Goal: Task Accomplishment & Management: Use online tool/utility

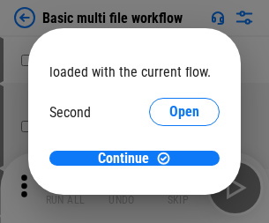
click at [169, 159] on span "Open" at bounding box center [184, 166] width 30 height 14
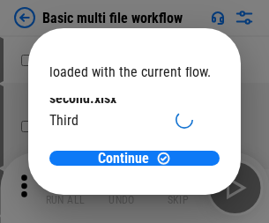
scroll to position [50, 0]
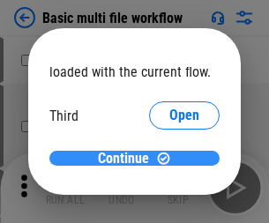
click at [128, 159] on span "Continue" at bounding box center [123, 159] width 51 height 14
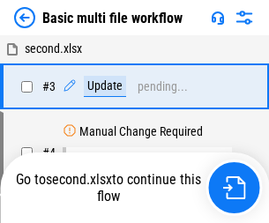
scroll to position [302, 0]
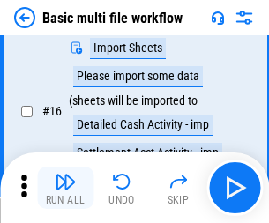
click at [65, 188] on img "button" at bounding box center [65, 181] width 21 height 21
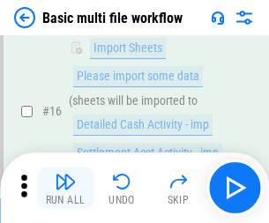
click at [65, 188] on img "button" at bounding box center [65, 181] width 21 height 21
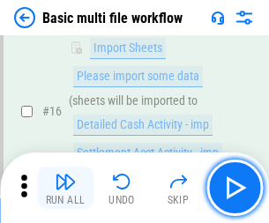
scroll to position [1173, 0]
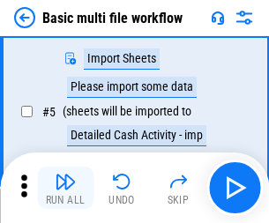
click at [65, 188] on img "button" at bounding box center [65, 181] width 21 height 21
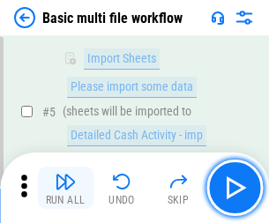
scroll to position [302, 0]
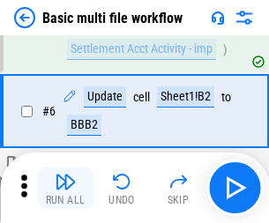
click at [65, 188] on img "button" at bounding box center [65, 181] width 21 height 21
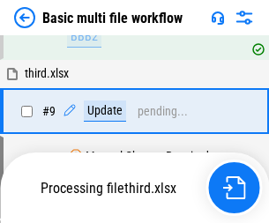
scroll to position [826, 0]
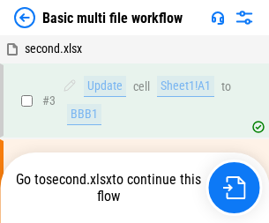
scroll to position [70, 0]
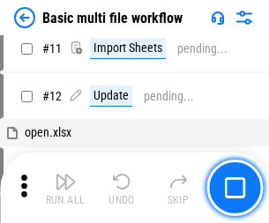
click at [65, 188] on img "button" at bounding box center [65, 181] width 21 height 21
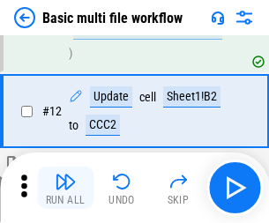
click at [65, 188] on img "button" at bounding box center [65, 181] width 21 height 21
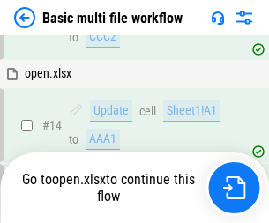
scroll to position [1048, 0]
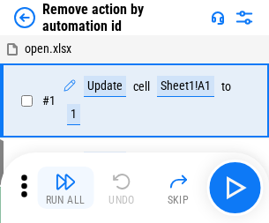
click at [65, 188] on img "button" at bounding box center [65, 181] width 21 height 21
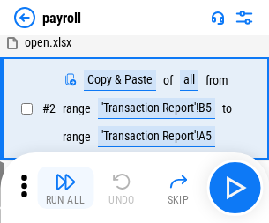
click at [65, 188] on img "button" at bounding box center [65, 181] width 21 height 21
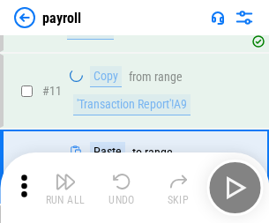
scroll to position [128, 0]
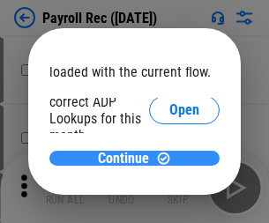
click at [128, 158] on span "Continue" at bounding box center [123, 159] width 51 height 14
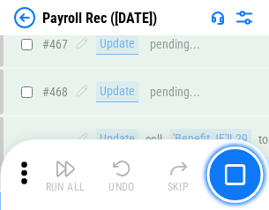
scroll to position [9390, 0]
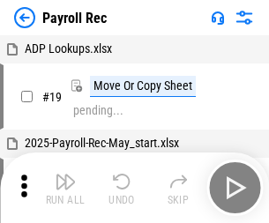
click at [65, 188] on img "button" at bounding box center [65, 181] width 21 height 21
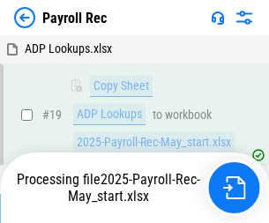
scroll to position [107, 0]
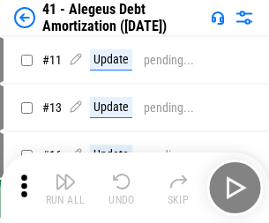
click at [65, 188] on img "button" at bounding box center [65, 181] width 21 height 21
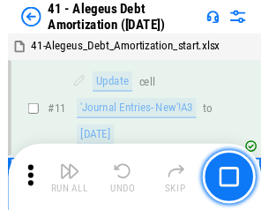
scroll to position [218, 0]
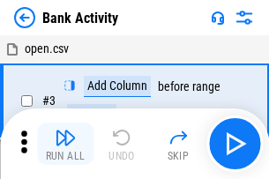
click at [65, 144] on img "button" at bounding box center [65, 137] width 21 height 21
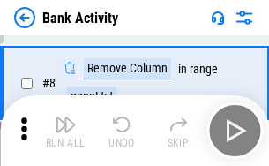
scroll to position [245, 0]
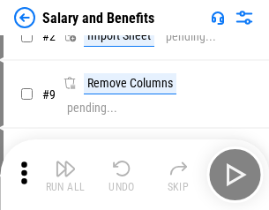
click at [65, 174] on img "button" at bounding box center [65, 168] width 21 height 21
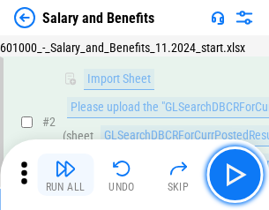
scroll to position [128, 0]
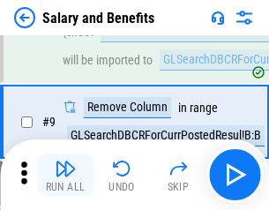
click at [65, 174] on img "button" at bounding box center [65, 168] width 21 height 21
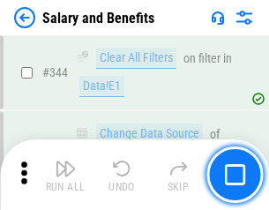
scroll to position [8250, 0]
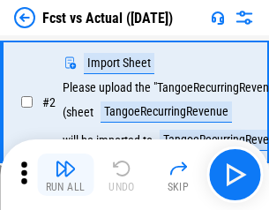
click at [65, 174] on img "button" at bounding box center [65, 168] width 21 height 21
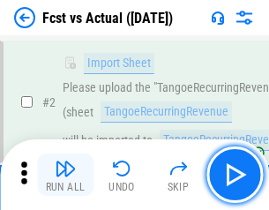
scroll to position [165, 0]
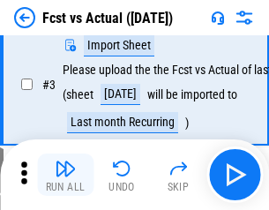
click at [65, 174] on img "button" at bounding box center [65, 168] width 21 height 21
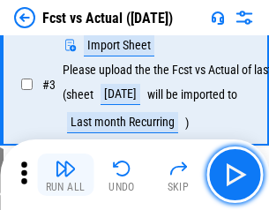
scroll to position [264, 0]
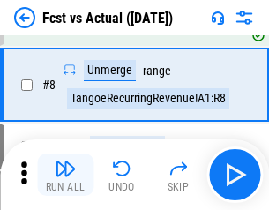
click at [65, 174] on img "button" at bounding box center [65, 168] width 21 height 21
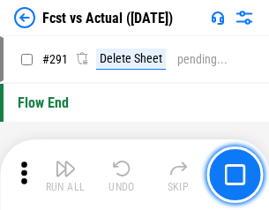
scroll to position [8339, 0]
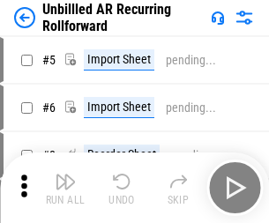
click at [65, 174] on img "button" at bounding box center [65, 181] width 21 height 21
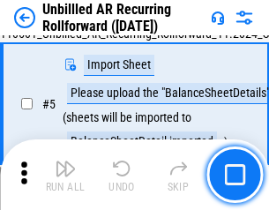
scroll to position [166, 0]
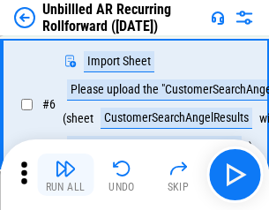
click at [65, 174] on img "button" at bounding box center [65, 168] width 21 height 21
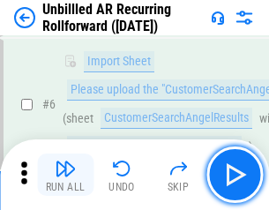
scroll to position [284, 0]
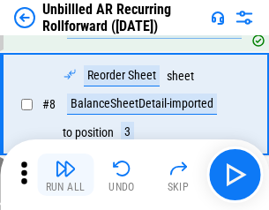
click at [65, 174] on img "button" at bounding box center [65, 168] width 21 height 21
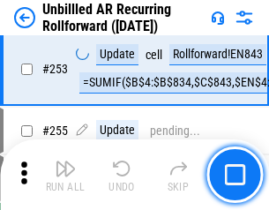
scroll to position [5985, 0]
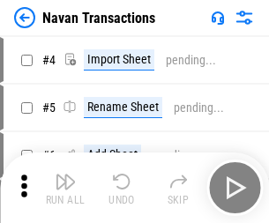
click at [65, 174] on img "button" at bounding box center [65, 181] width 21 height 21
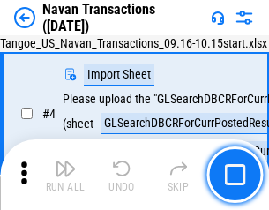
scroll to position [152, 0]
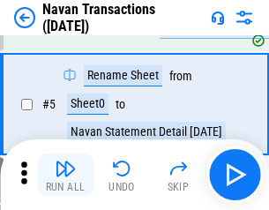
click at [65, 174] on img "button" at bounding box center [65, 168] width 21 height 21
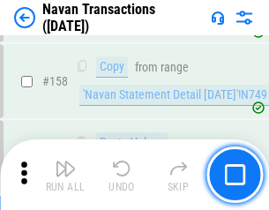
scroll to position [5713, 0]
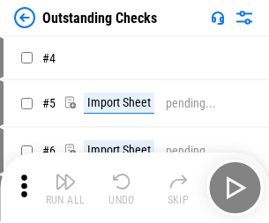
click at [65, 174] on img "button" at bounding box center [65, 181] width 21 height 21
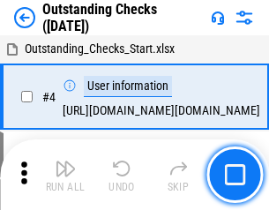
scroll to position [184, 0]
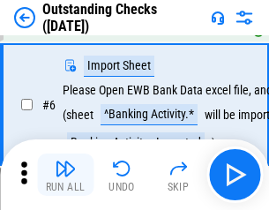
click at [65, 174] on img "button" at bounding box center [65, 168] width 21 height 21
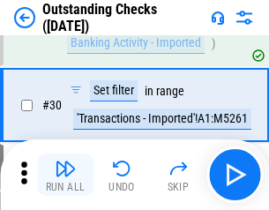
click at [65, 174] on img "button" at bounding box center [65, 168] width 21 height 21
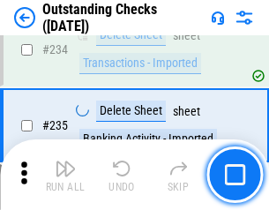
scroll to position [5351, 0]
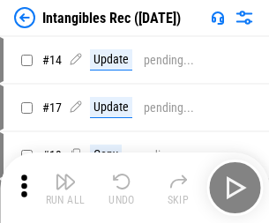
click at [65, 188] on img "button" at bounding box center [65, 181] width 21 height 21
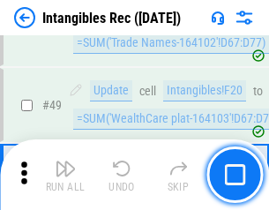
scroll to position [686, 0]
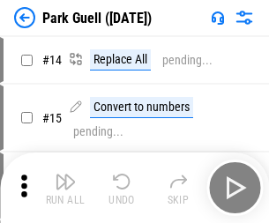
click at [65, 174] on img "button" at bounding box center [65, 181] width 21 height 21
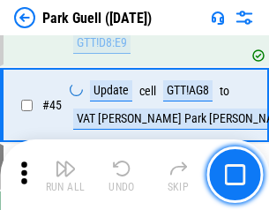
scroll to position [2203, 0]
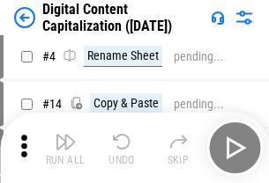
click at [65, 148] on img "button" at bounding box center [65, 141] width 21 height 21
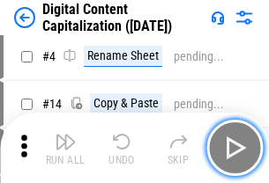
scroll to position [165, 0]
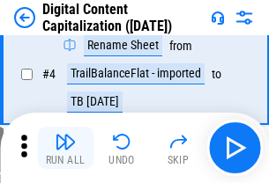
click at [65, 148] on img "button" at bounding box center [65, 141] width 21 height 21
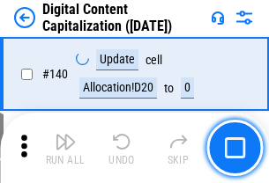
scroll to position [1869, 0]
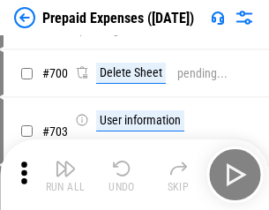
click at [65, 174] on img "button" at bounding box center [65, 168] width 21 height 21
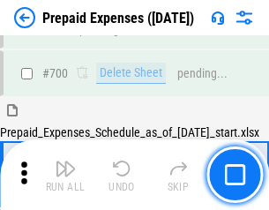
scroll to position [4845, 0]
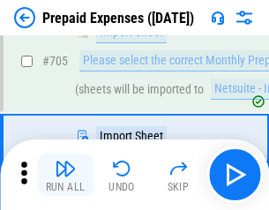
click at [65, 174] on img "button" at bounding box center [65, 168] width 21 height 21
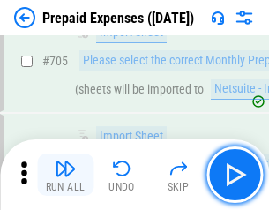
scroll to position [4935, 0]
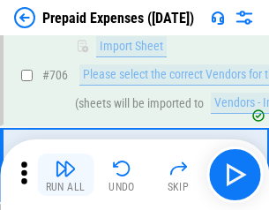
click at [65, 174] on img "button" at bounding box center [65, 168] width 21 height 21
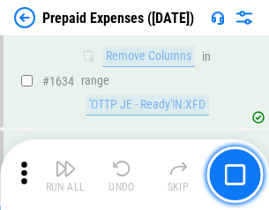
scroll to position [17155, 0]
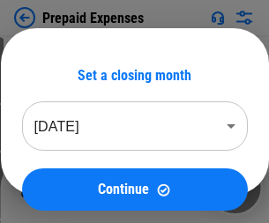
click at [65, 188] on img "button" at bounding box center [65, 181] width 21 height 21
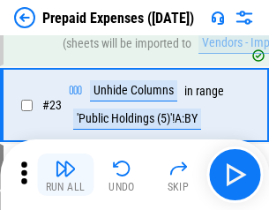
click at [65, 174] on img "button" at bounding box center [65, 168] width 21 height 21
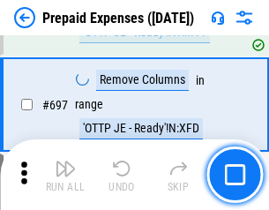
scroll to position [6136, 0]
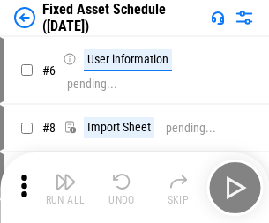
click at [65, 188] on img "button" at bounding box center [65, 181] width 21 height 21
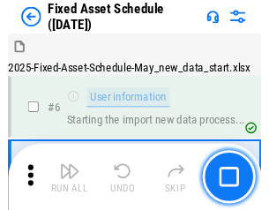
scroll to position [185, 0]
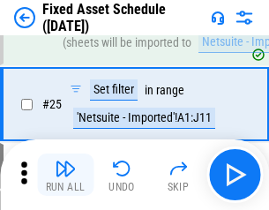
click at [65, 174] on img "button" at bounding box center [65, 168] width 21 height 21
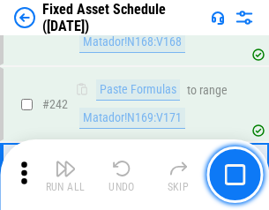
scroll to position [5458, 0]
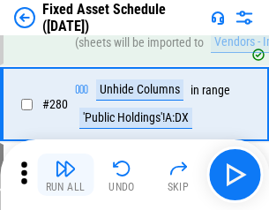
click at [65, 174] on img "button" at bounding box center [65, 168] width 21 height 21
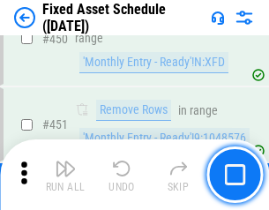
scroll to position [7876, 0]
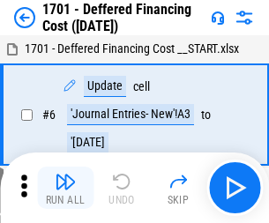
click at [65, 188] on img "button" at bounding box center [65, 181] width 21 height 21
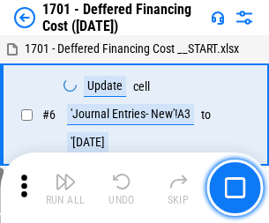
scroll to position [211, 0]
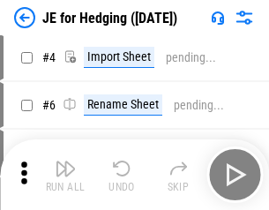
click at [65, 174] on img "button" at bounding box center [65, 168] width 21 height 21
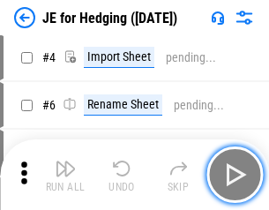
scroll to position [100, 0]
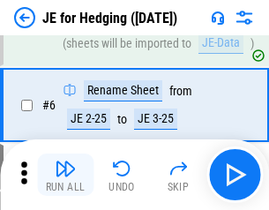
click at [65, 174] on img "button" at bounding box center [65, 168] width 21 height 21
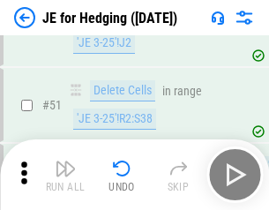
scroll to position [1141, 0]
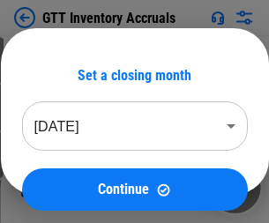
click at [65, 174] on img "button" at bounding box center [65, 181] width 21 height 21
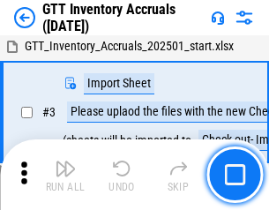
scroll to position [114, 0]
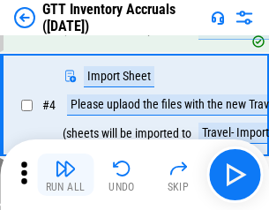
click at [65, 174] on img "button" at bounding box center [65, 168] width 21 height 21
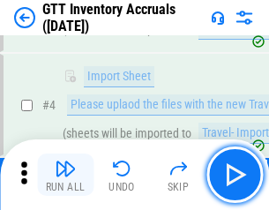
scroll to position [204, 0]
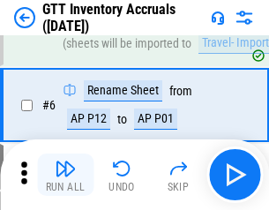
click at [65, 174] on img "button" at bounding box center [65, 168] width 21 height 21
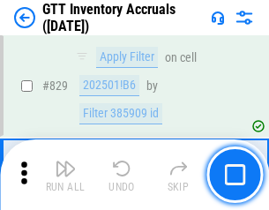
scroll to position [13374, 0]
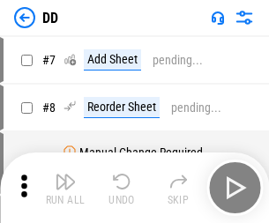
click at [65, 188] on img "button" at bounding box center [65, 181] width 21 height 21
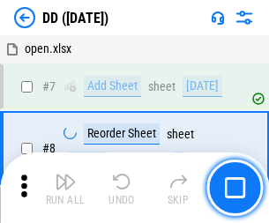
scroll to position [170, 0]
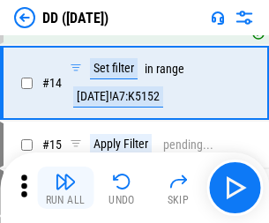
click at [65, 188] on img "button" at bounding box center [65, 181] width 21 height 21
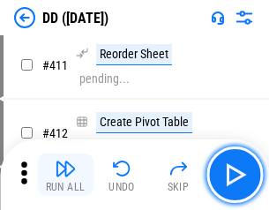
scroll to position [7986, 0]
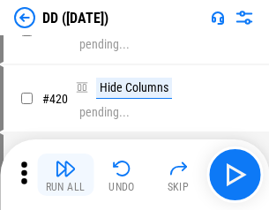
click at [65, 174] on img "button" at bounding box center [65, 168] width 21 height 21
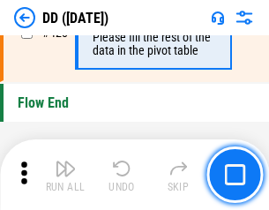
scroll to position [8433, 0]
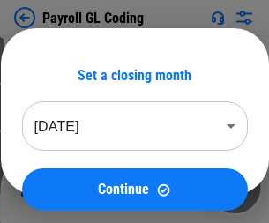
click at [65, 188] on img "button" at bounding box center [65, 181] width 21 height 21
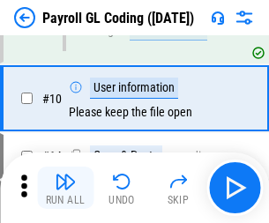
click at [65, 188] on img "button" at bounding box center [65, 181] width 21 height 21
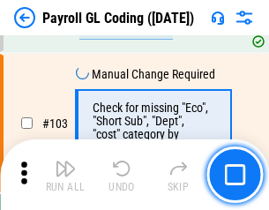
scroll to position [4134, 0]
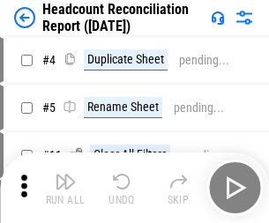
click at [65, 188] on img "button" at bounding box center [65, 181] width 21 height 21
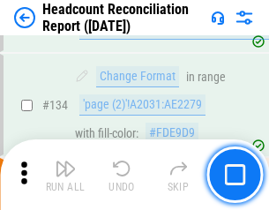
scroll to position [2118, 0]
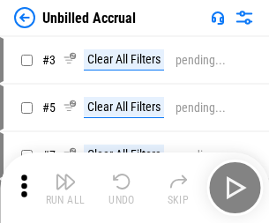
click at [65, 188] on img "button" at bounding box center [65, 181] width 21 height 21
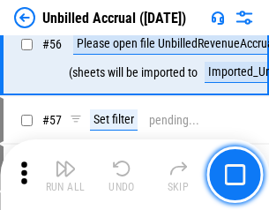
scroll to position [1929, 0]
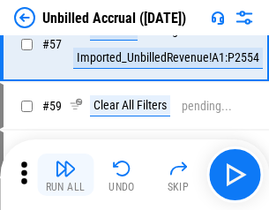
click at [65, 174] on img "button" at bounding box center [65, 168] width 21 height 21
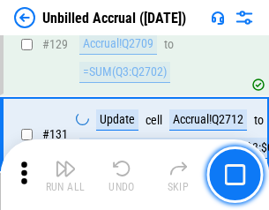
scroll to position [5248, 0]
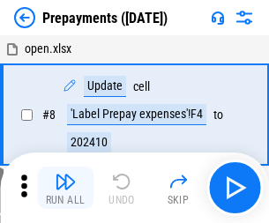
click at [65, 188] on img "button" at bounding box center [65, 181] width 21 height 21
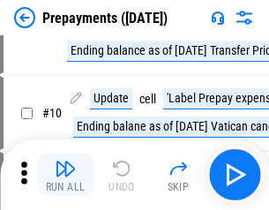
scroll to position [110, 0]
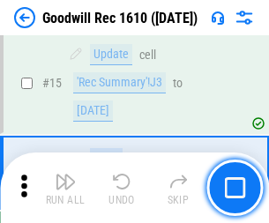
scroll to position [301, 0]
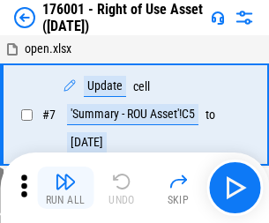
click at [65, 188] on img "button" at bounding box center [65, 181] width 21 height 21
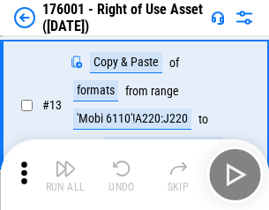
scroll to position [114, 0]
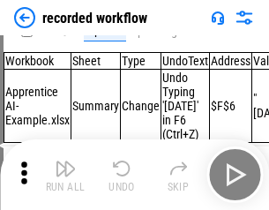
click at [65, 174] on img "button" at bounding box center [65, 168] width 21 height 21
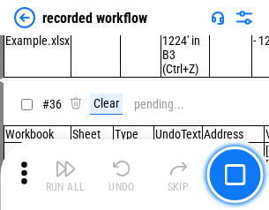
scroll to position [5507, 0]
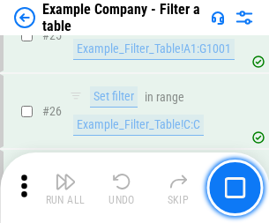
scroll to position [1612, 0]
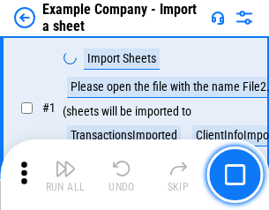
scroll to position [148, 0]
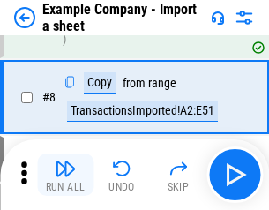
click at [65, 174] on img "button" at bounding box center [65, 168] width 21 height 21
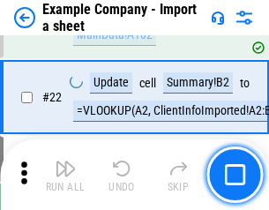
scroll to position [389, 0]
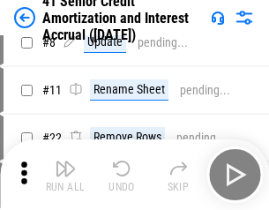
click at [65, 174] on img "button" at bounding box center [65, 168] width 21 height 21
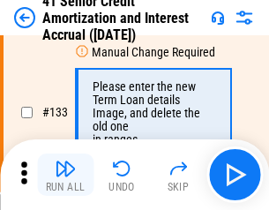
click at [65, 174] on img "button" at bounding box center [65, 168] width 21 height 21
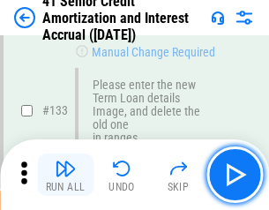
scroll to position [1841, 0]
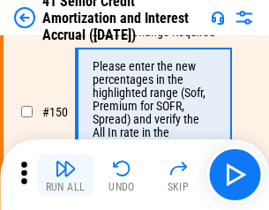
click at [65, 174] on img "button" at bounding box center [65, 168] width 21 height 21
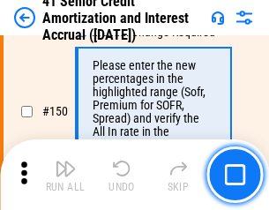
scroll to position [2026, 0]
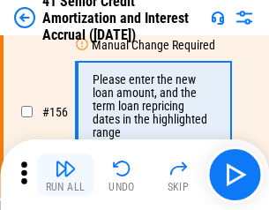
click at [65, 174] on img "button" at bounding box center [65, 168] width 21 height 21
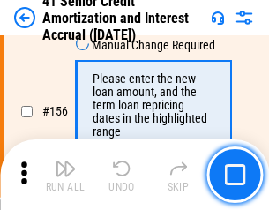
scroll to position [2148, 0]
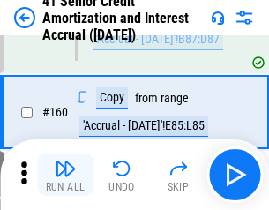
click at [65, 174] on img "button" at bounding box center [65, 168] width 21 height 21
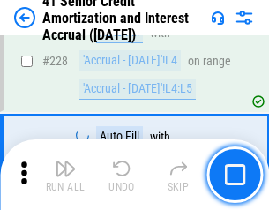
scroll to position [3946, 0]
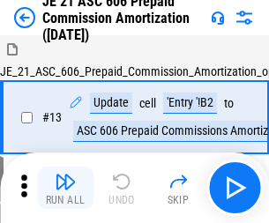
click at [65, 174] on img "button" at bounding box center [65, 181] width 21 height 21
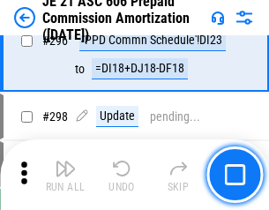
scroll to position [3242, 0]
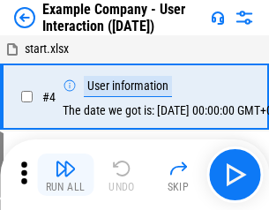
click at [65, 174] on img "button" at bounding box center [65, 168] width 21 height 21
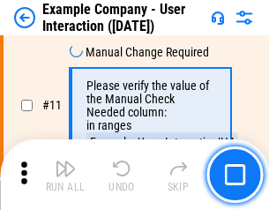
scroll to position [381, 0]
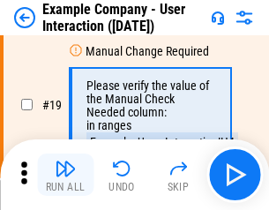
click at [65, 174] on img "button" at bounding box center [65, 168] width 21 height 21
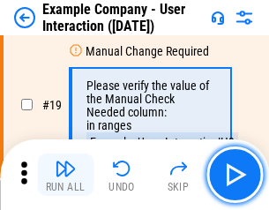
click at [65, 174] on img "button" at bounding box center [65, 168] width 21 height 21
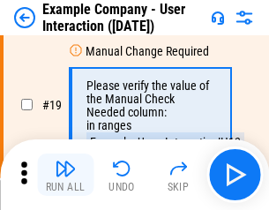
click at [65, 174] on img "button" at bounding box center [65, 168] width 21 height 21
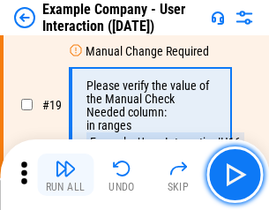
click at [65, 174] on img "button" at bounding box center [65, 168] width 21 height 21
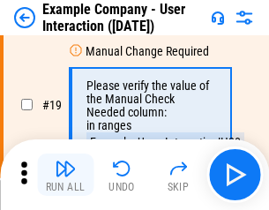
click at [65, 174] on img "button" at bounding box center [65, 168] width 21 height 21
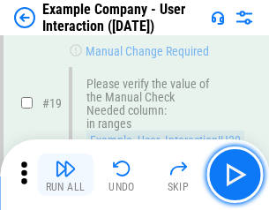
scroll to position [486, 0]
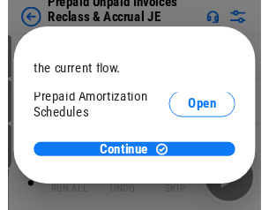
scroll to position [105, 0]
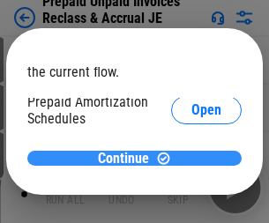
click at [128, 158] on span "Continue" at bounding box center [123, 159] width 51 height 14
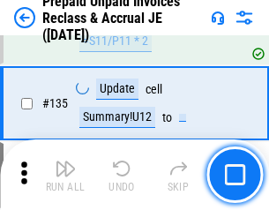
scroll to position [2284, 0]
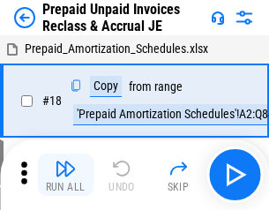
click at [65, 174] on img "button" at bounding box center [65, 168] width 21 height 21
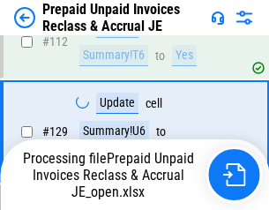
scroll to position [2194, 0]
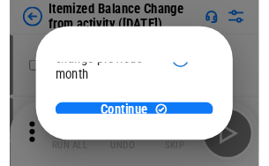
scroll to position [129, 0]
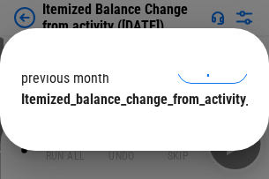
click at [128, 128] on span "Continue" at bounding box center [123, 135] width 51 height 14
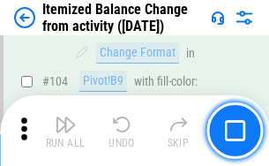
scroll to position [2588, 0]
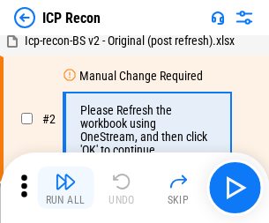
click at [65, 188] on img "button" at bounding box center [65, 181] width 21 height 21
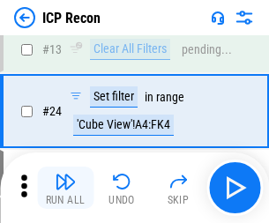
click at [65, 188] on img "button" at bounding box center [65, 181] width 21 height 21
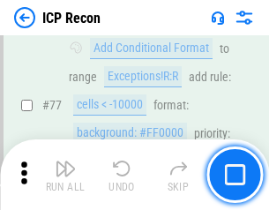
scroll to position [1583, 0]
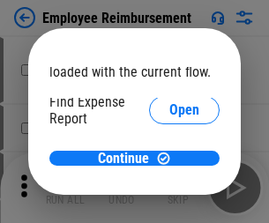
click at [169, 204] on span "Open" at bounding box center [184, 211] width 30 height 14
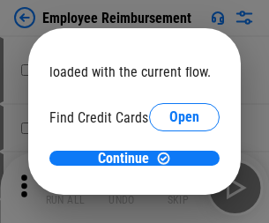
scroll to position [103, 0]
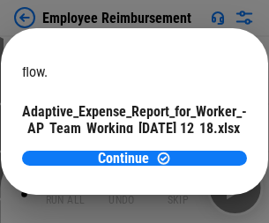
click at [196, 148] on span "Open" at bounding box center [211, 155] width 30 height 14
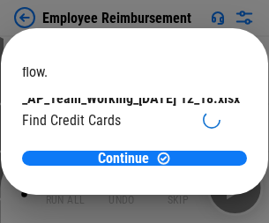
scroll to position [183, 0]
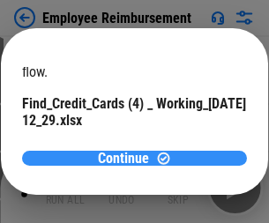
click at [128, 158] on span "Continue" at bounding box center [123, 159] width 51 height 14
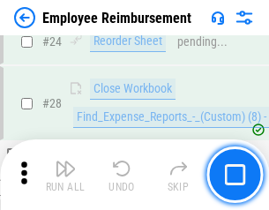
scroll to position [824, 0]
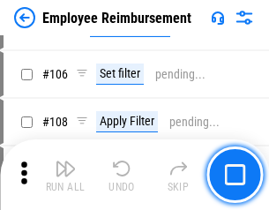
click at [65, 174] on img "button" at bounding box center [65, 168] width 21 height 21
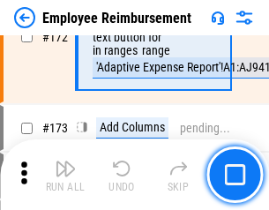
click at [65, 174] on img "button" at bounding box center [65, 168] width 21 height 21
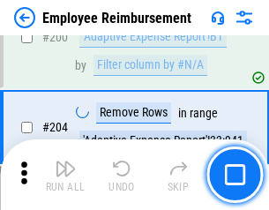
scroll to position [4458, 0]
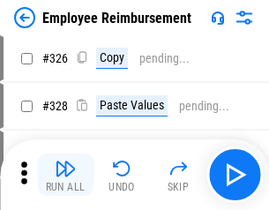
click at [65, 174] on img "button" at bounding box center [65, 168] width 21 height 21
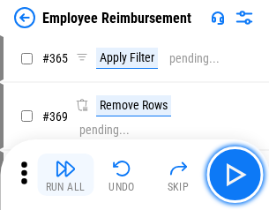
click at [65, 174] on img "button" at bounding box center [65, 168] width 21 height 21
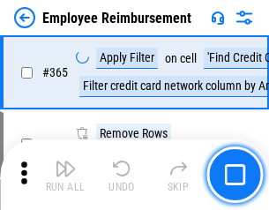
scroll to position [9083, 0]
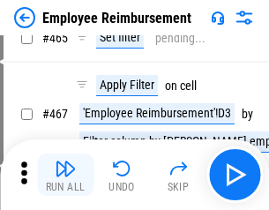
click at [65, 174] on img "button" at bounding box center [65, 168] width 21 height 21
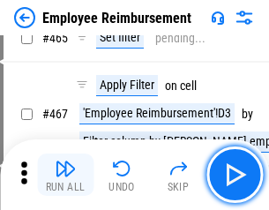
click at [65, 174] on img "button" at bounding box center [65, 168] width 21 height 21
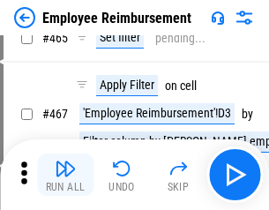
click at [65, 174] on img "button" at bounding box center [65, 168] width 21 height 21
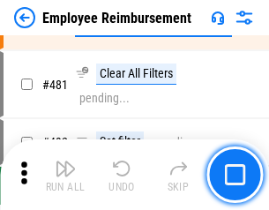
scroll to position [10882, 0]
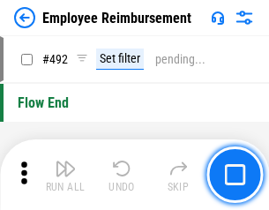
click at [65, 174] on img "button" at bounding box center [65, 168] width 21 height 21
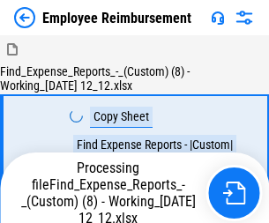
scroll to position [60, 0]
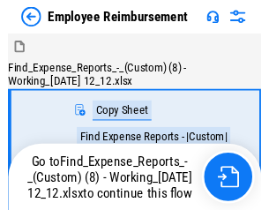
scroll to position [60, 0]
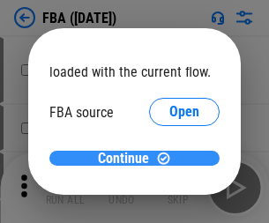
click at [128, 159] on span "Continue" at bounding box center [123, 159] width 51 height 14
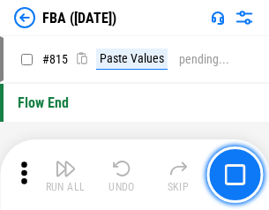
scroll to position [15773, 0]
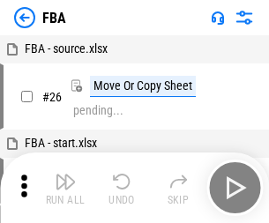
scroll to position [18, 0]
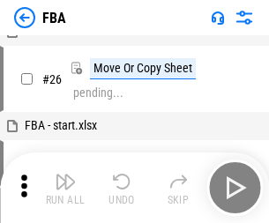
click at [65, 188] on img "button" at bounding box center [65, 181] width 21 height 21
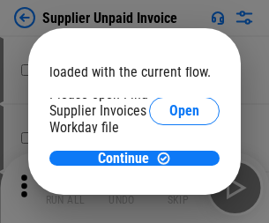
scroll to position [122, 0]
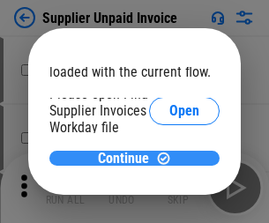
click at [128, 158] on span "Continue" at bounding box center [123, 159] width 51 height 14
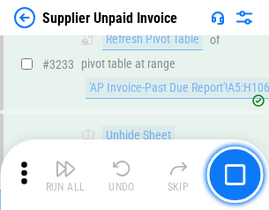
scroll to position [42911, 0]
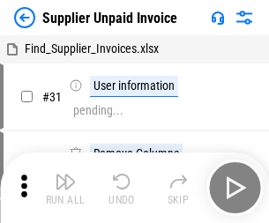
scroll to position [57, 0]
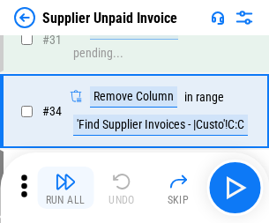
click at [65, 188] on img "button" at bounding box center [65, 181] width 21 height 21
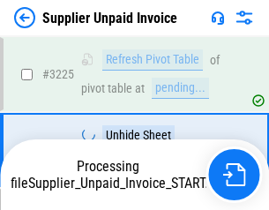
scroll to position [42774, 0]
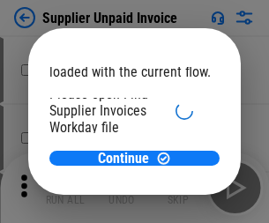
scroll to position [122, 0]
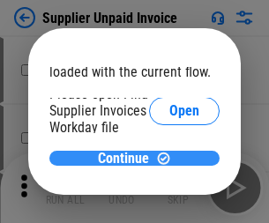
click at [128, 158] on span "Continue" at bounding box center [123, 159] width 51 height 14
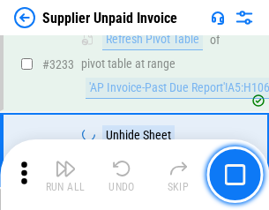
scroll to position [42911, 0]
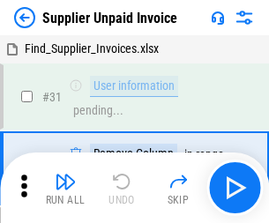
scroll to position [57, 0]
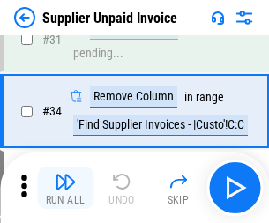
click at [65, 188] on img "button" at bounding box center [65, 181] width 21 height 21
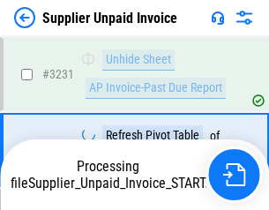
scroll to position [42850, 0]
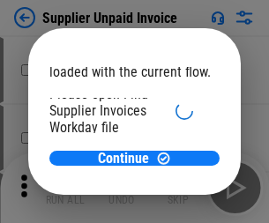
scroll to position [122, 0]
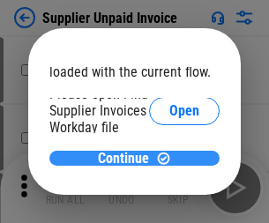
click at [128, 158] on span "Continue" at bounding box center [123, 159] width 51 height 14
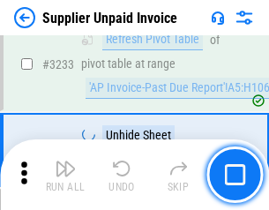
scroll to position [42911, 0]
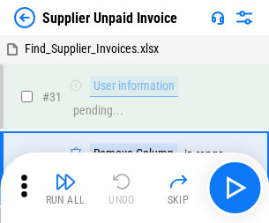
scroll to position [57, 0]
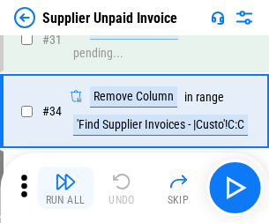
click at [65, 188] on img "button" at bounding box center [65, 181] width 21 height 21
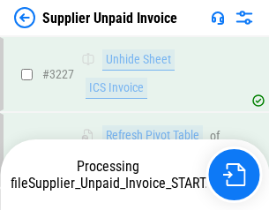
scroll to position [42850, 0]
